Goal: Task Accomplishment & Management: Manage account settings

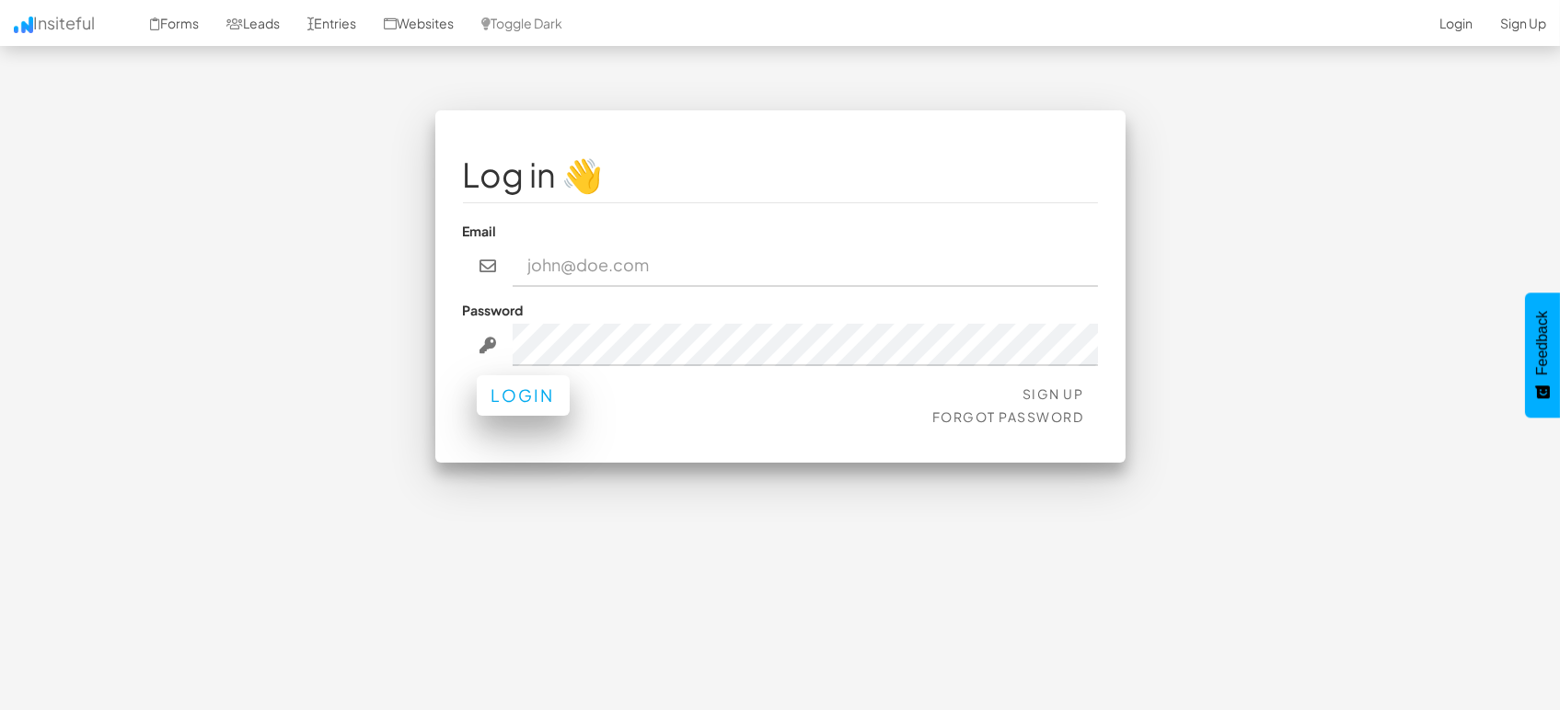
type input "marketing@mapsted.com"
click at [519, 406] on button "Login" at bounding box center [523, 395] width 93 height 40
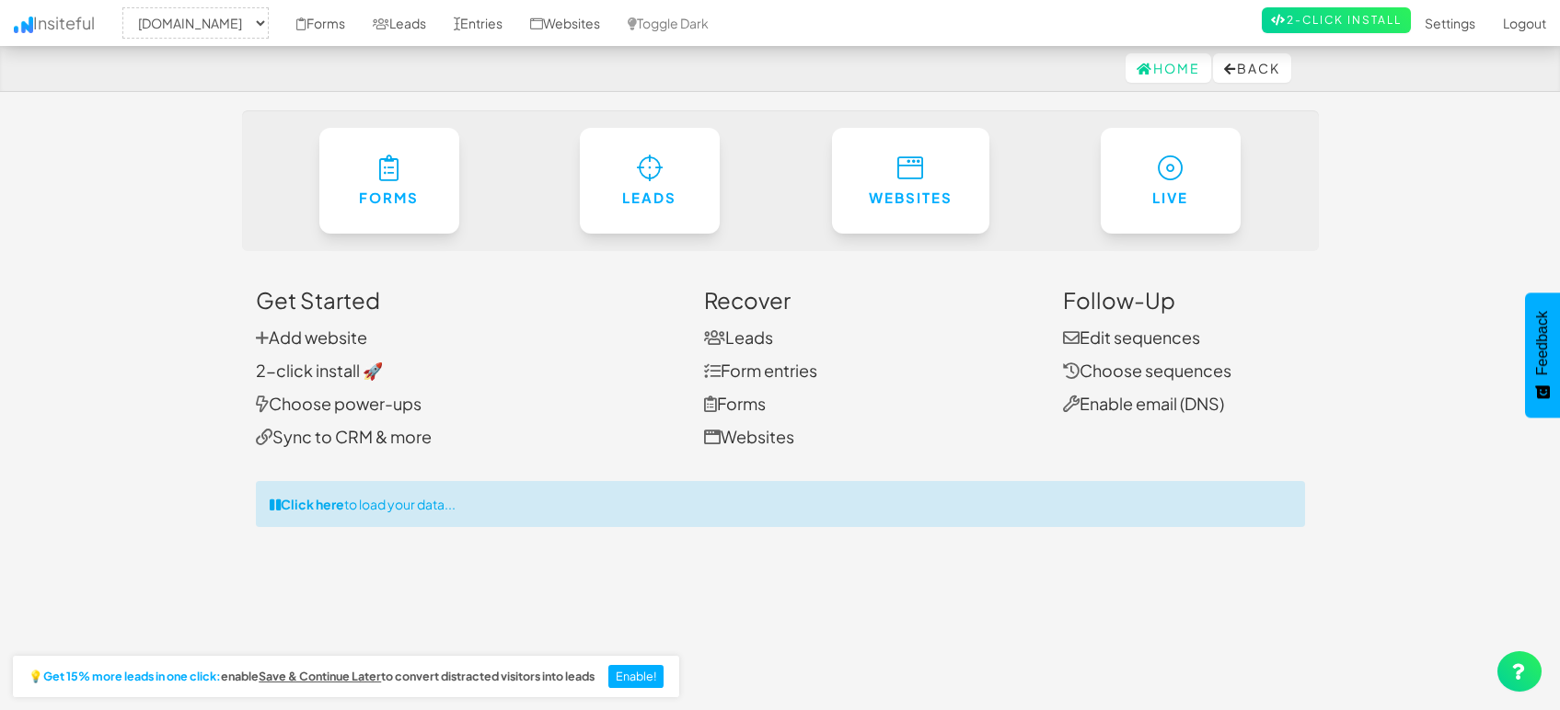
select select "1505"
click at [490, 17] on link "Entries" at bounding box center [478, 23] width 76 height 46
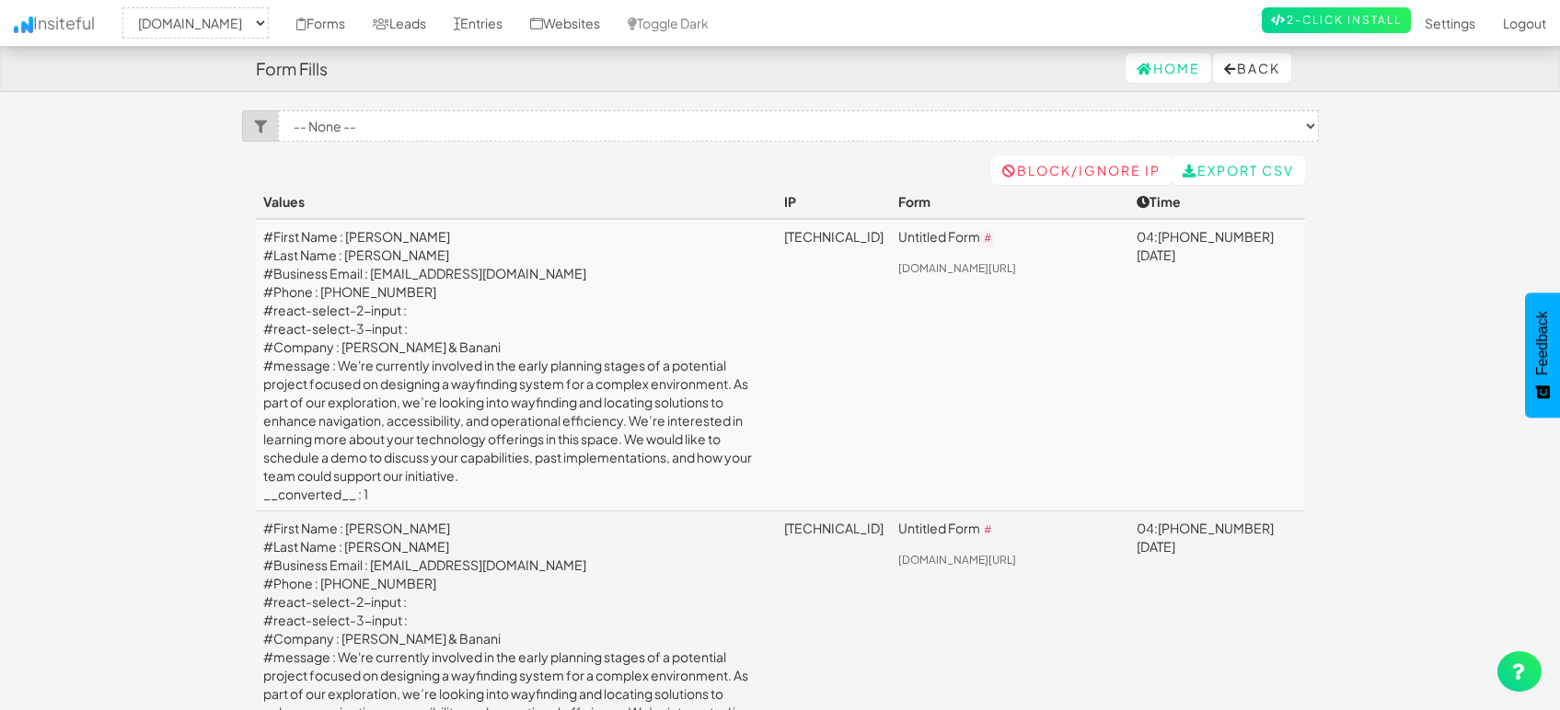
select select "1505"
click at [390, 17] on link "Leads" at bounding box center [399, 23] width 81 height 46
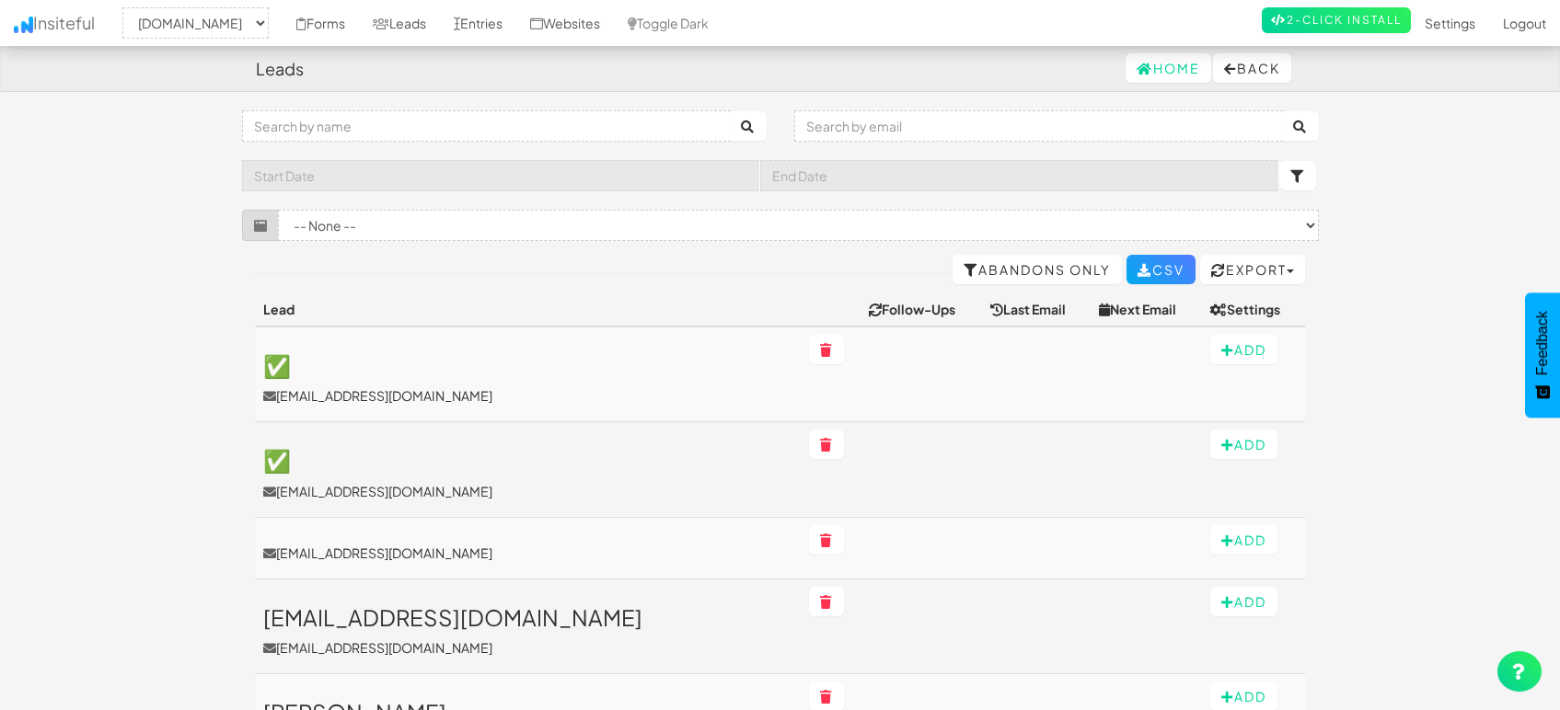
select select "1505"
